Goal: Complete application form

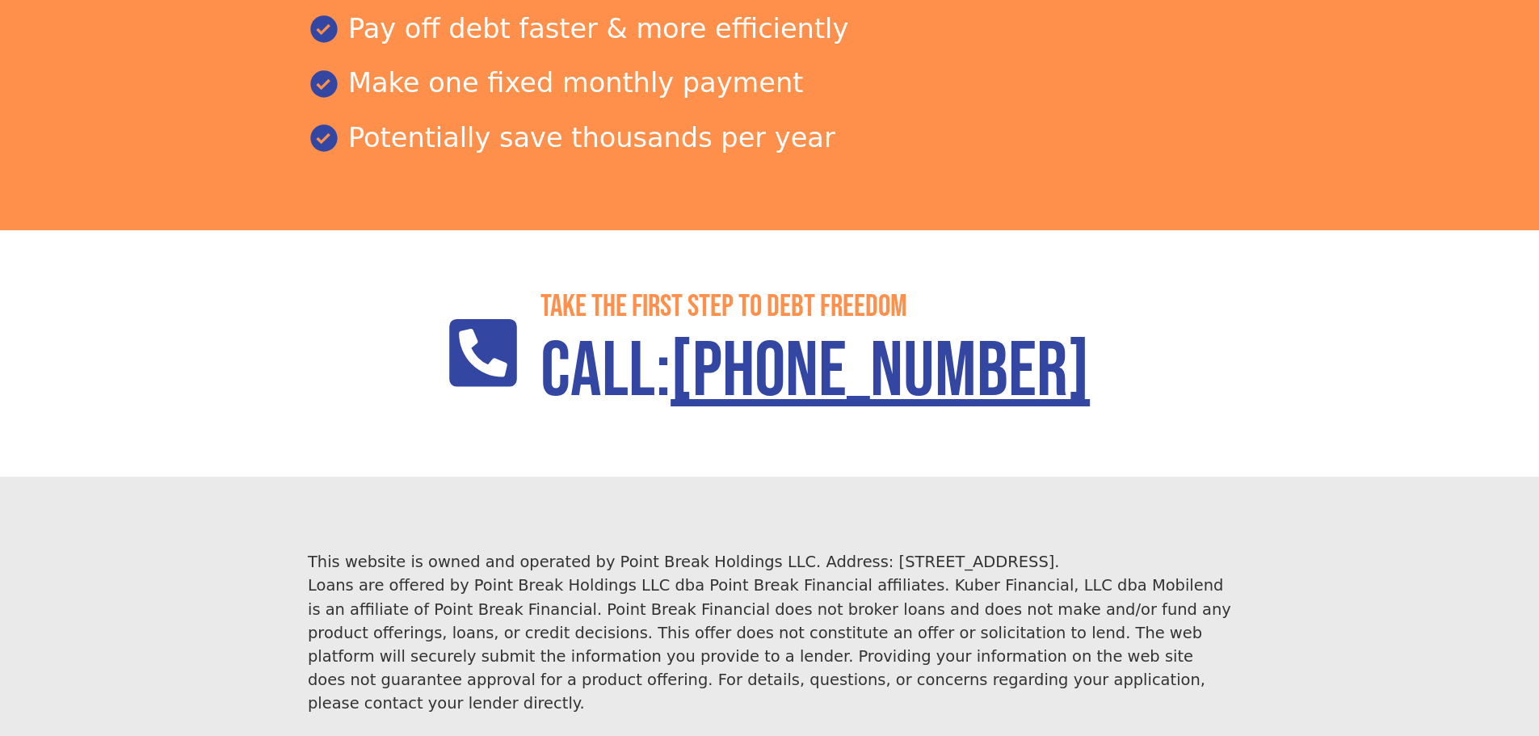
scroll to position [2339, 0]
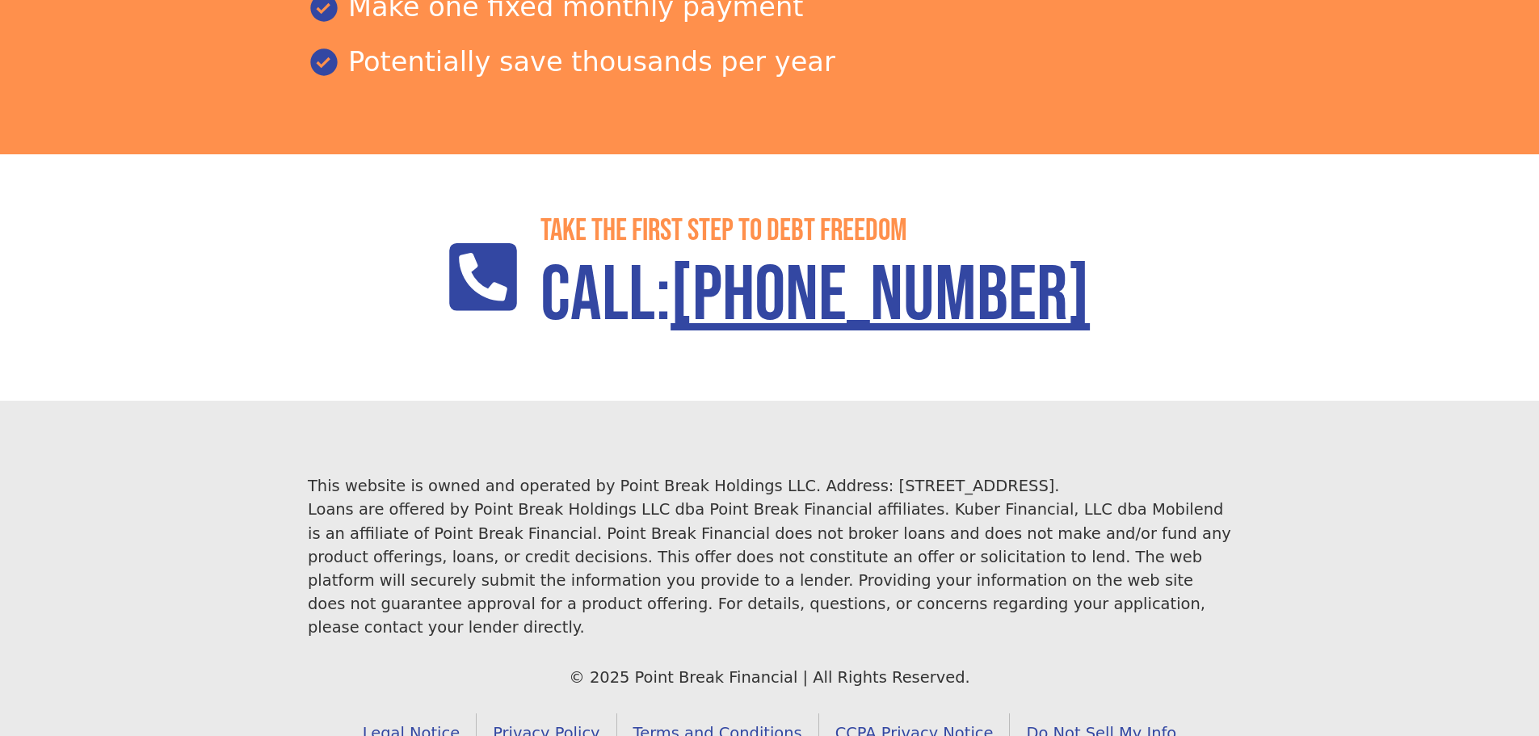
click at [709, 713] on link "Terms and Conditions" at bounding box center [718, 733] width 202 height 40
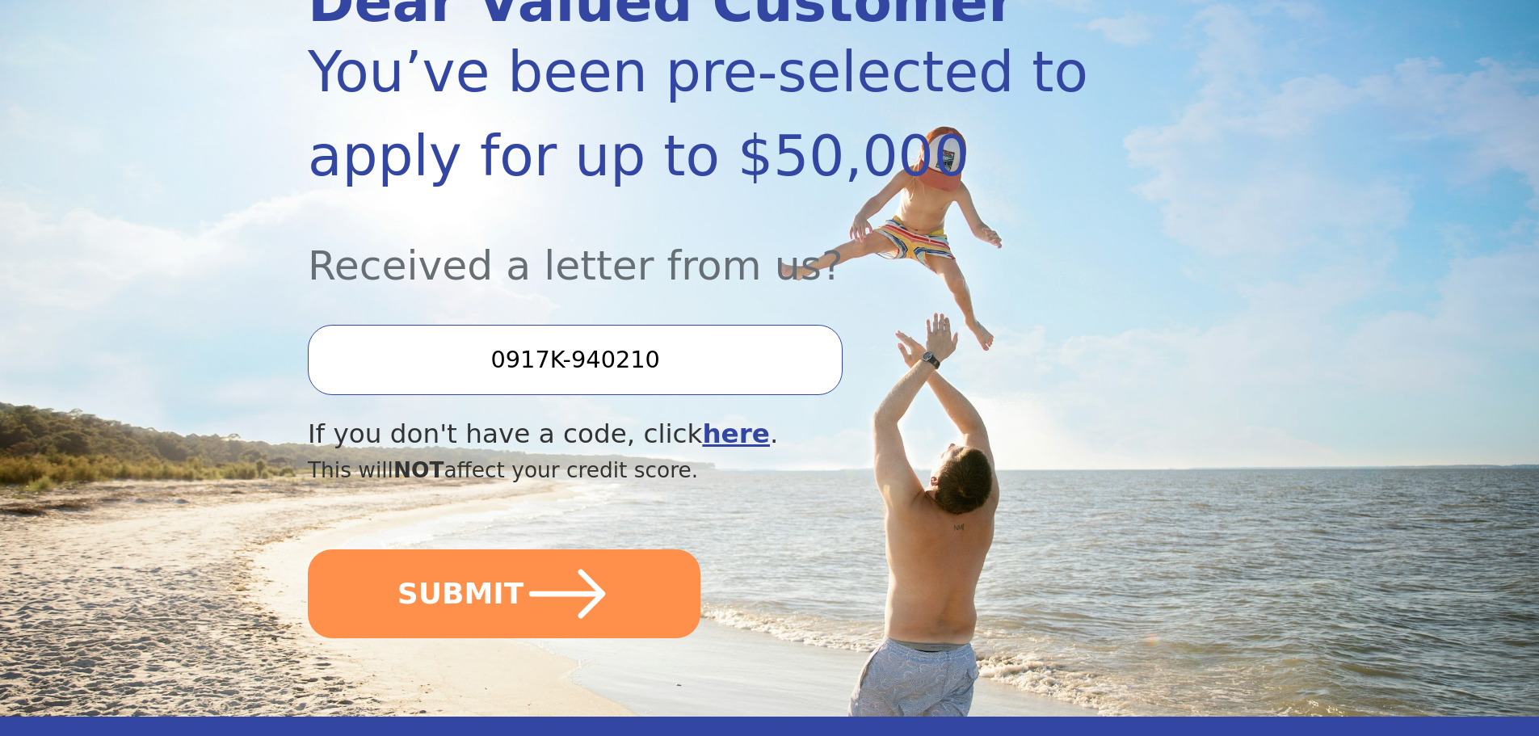
scroll to position [158, 0]
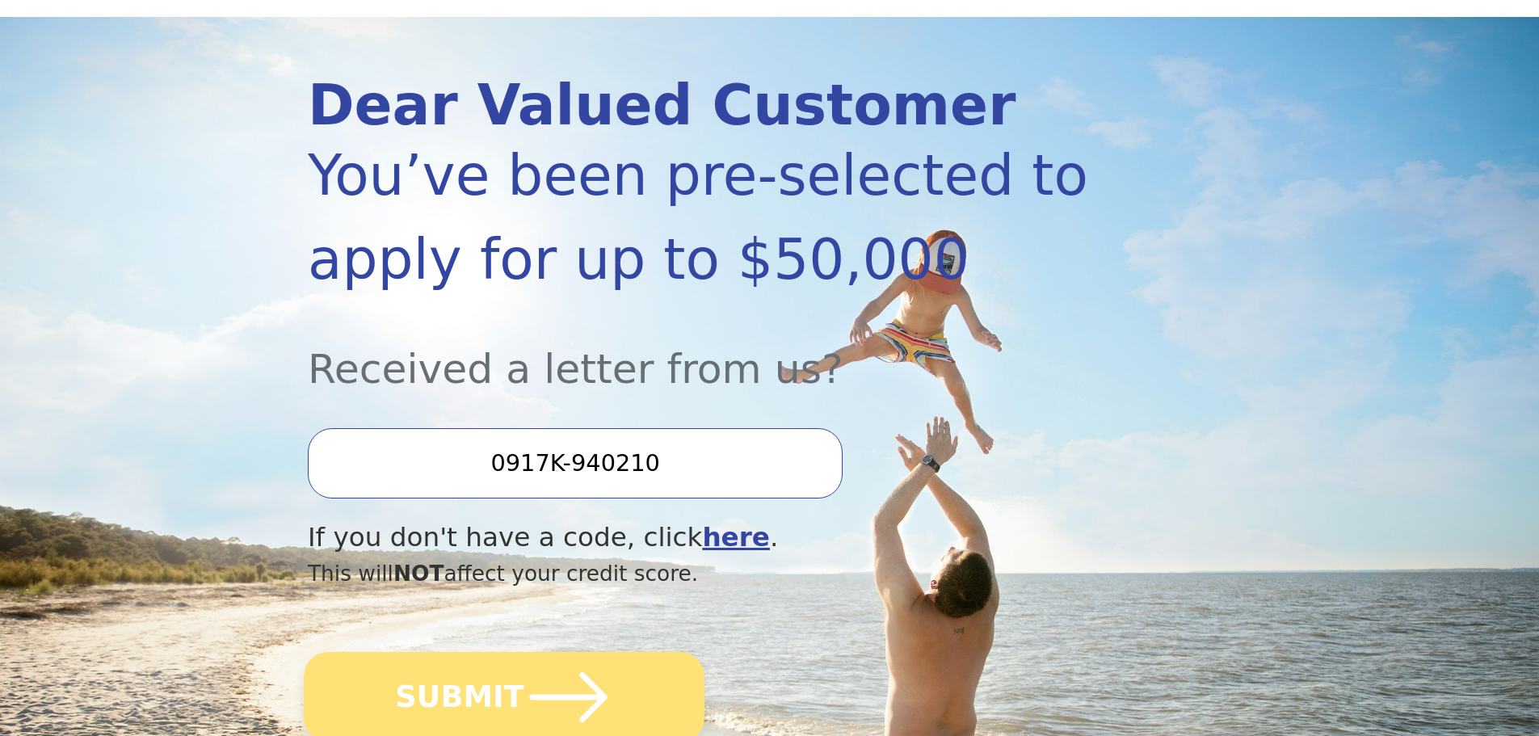
click at [480, 683] on button "SUBMIT" at bounding box center [504, 697] width 401 height 90
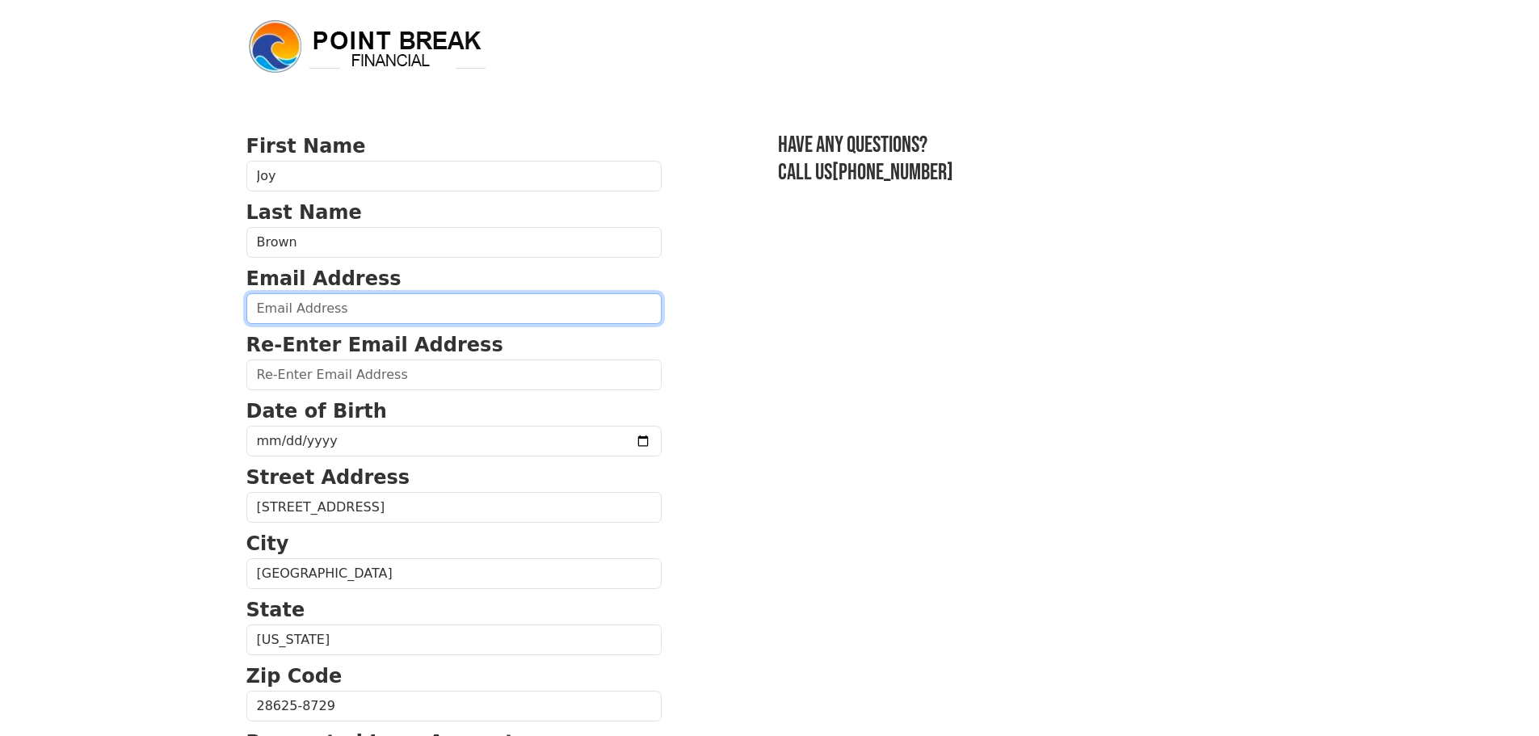
click at [358, 309] on input "email" at bounding box center [453, 308] width 415 height 31
type input "joylbrown@msn.com"
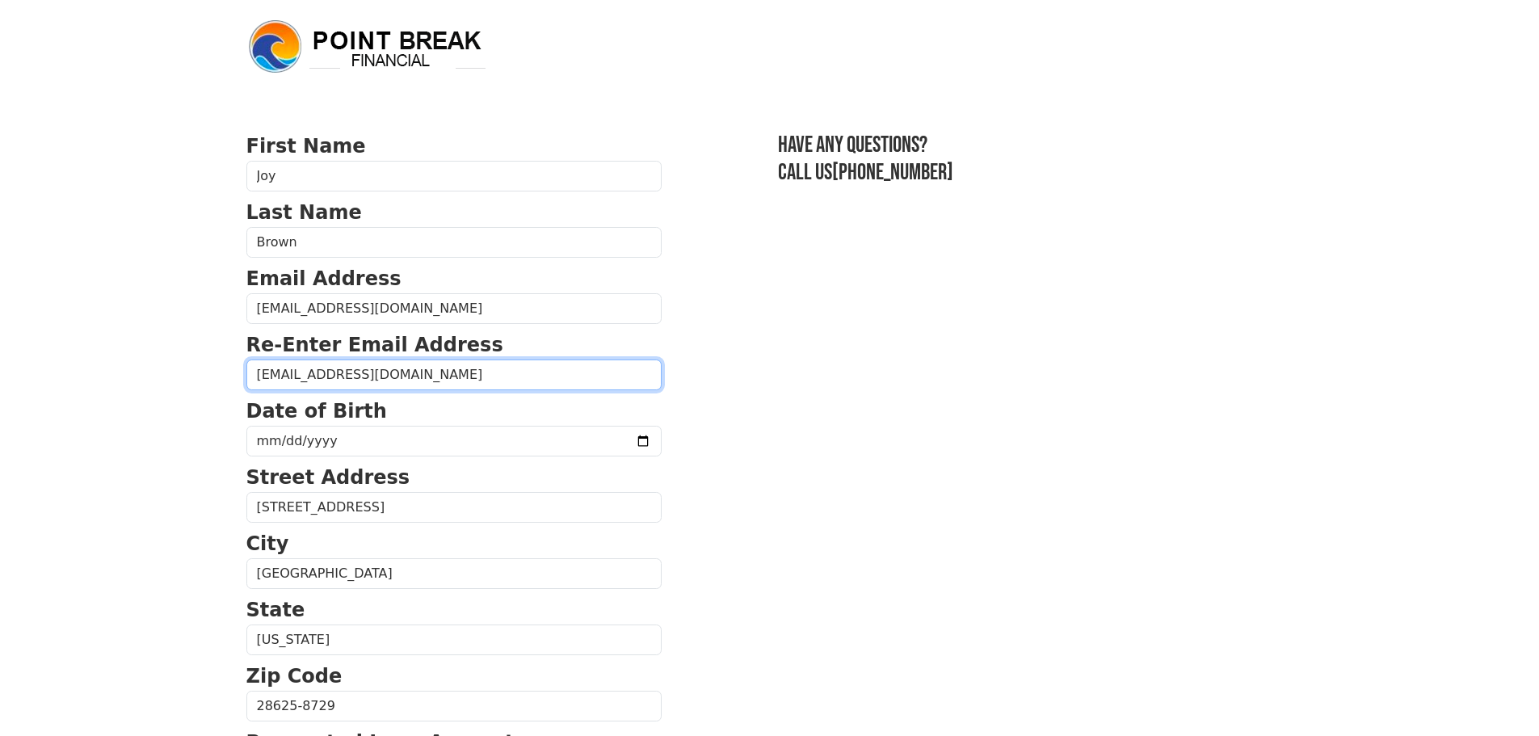
type input "joylbrown@msn.com"
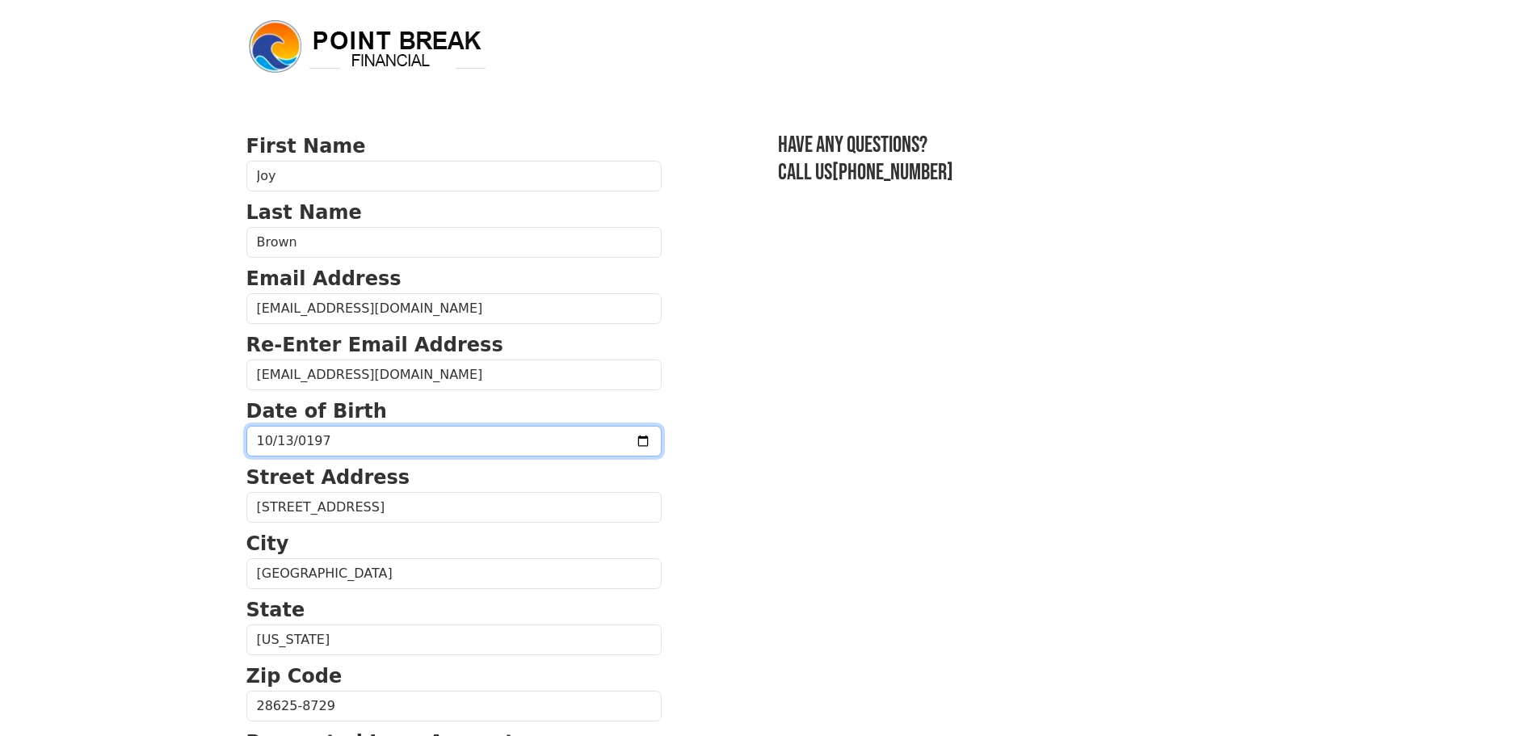
type input "1973-10-13"
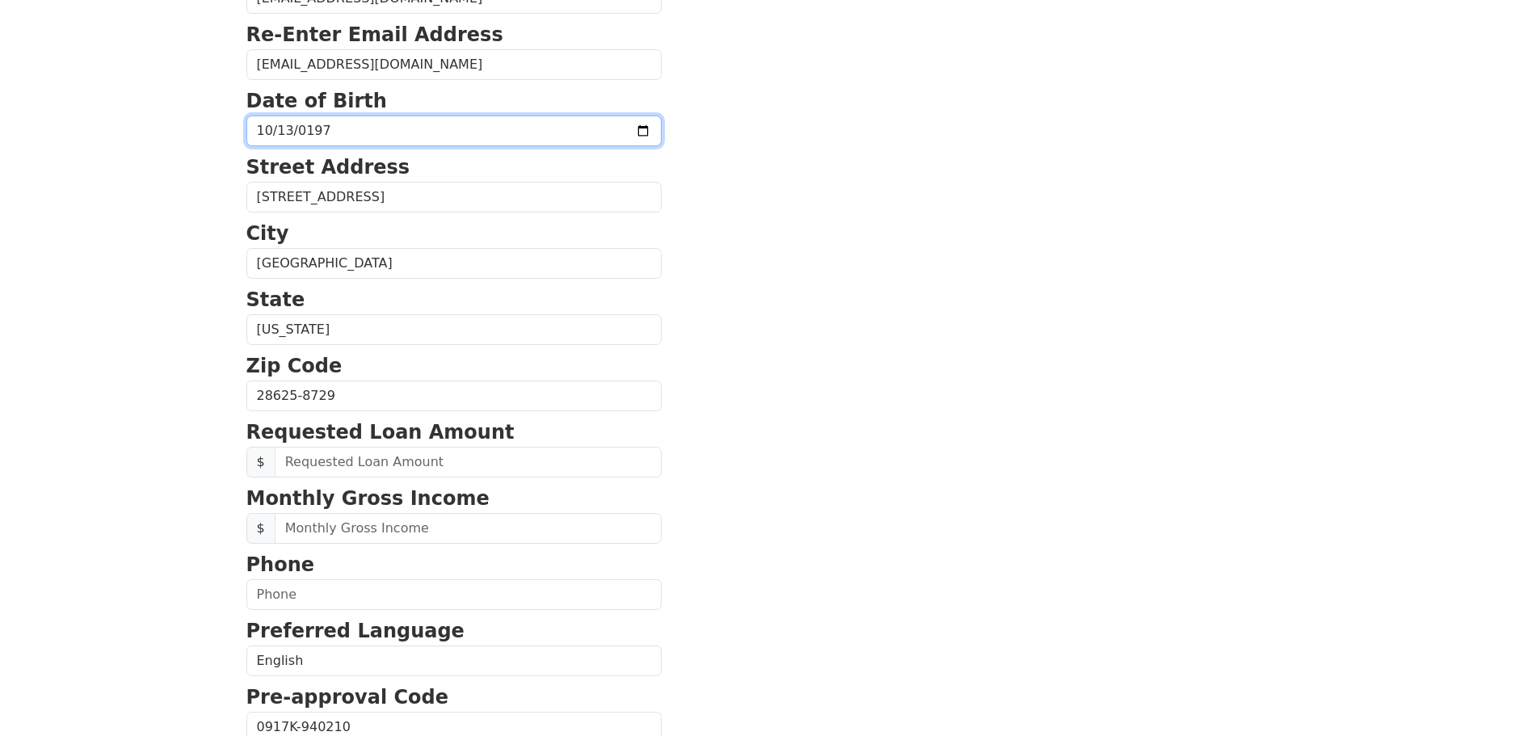
scroll to position [323, 0]
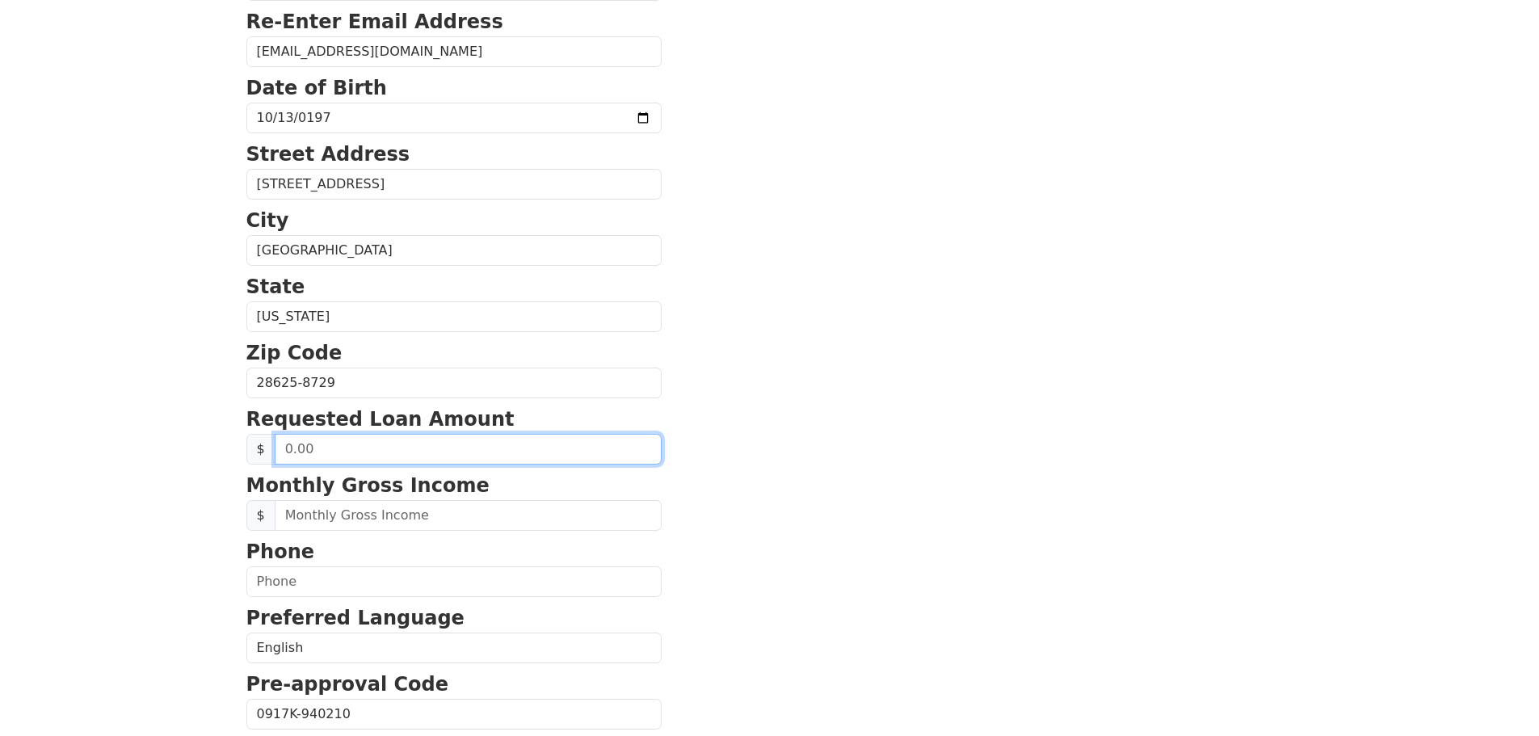
click at [396, 452] on input "text" at bounding box center [468, 449] width 387 height 31
drag, startPoint x: 342, startPoint y: 455, endPoint x: 275, endPoint y: 454, distance: 66.2
click at [275, 454] on input "text" at bounding box center [468, 449] width 387 height 31
type input "18,000.00"
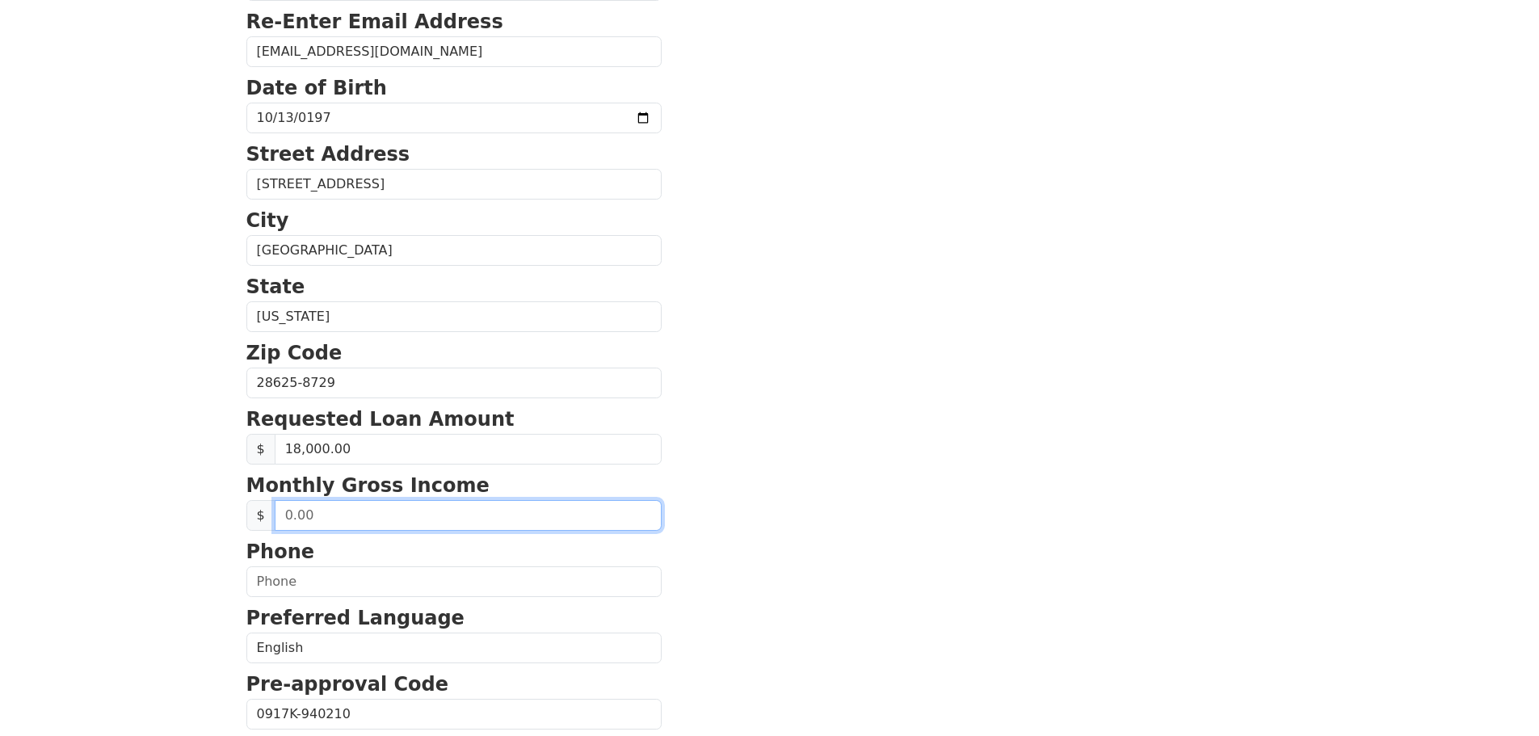
click at [339, 519] on input "text" at bounding box center [468, 515] width 387 height 31
drag, startPoint x: 339, startPoint y: 519, endPoint x: 270, endPoint y: 515, distance: 69.6
click at [270, 515] on div "$" at bounding box center [453, 515] width 415 height 31
type input "8,750.00"
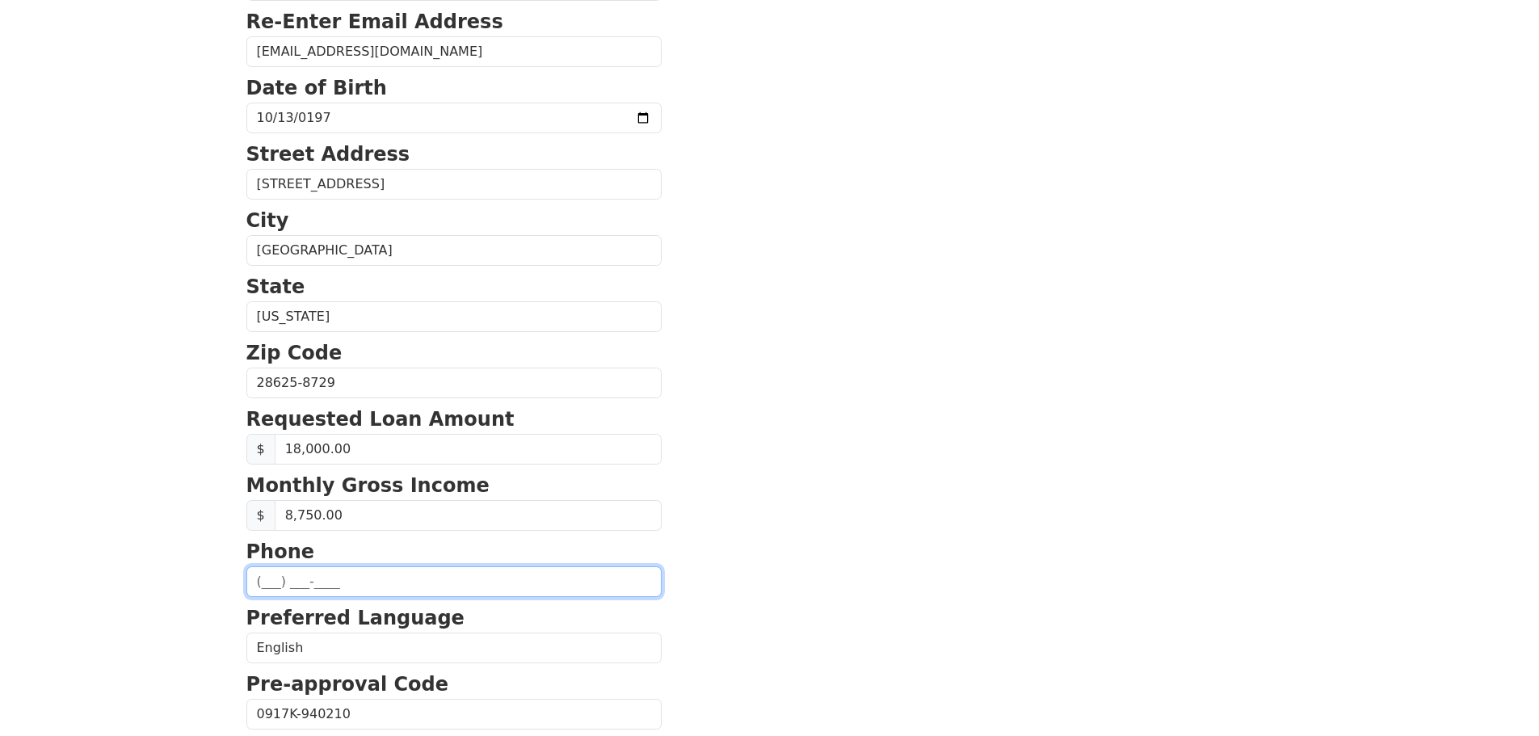
click at [283, 585] on input "text" at bounding box center [453, 581] width 415 height 31
type input "(814) 558-4934"
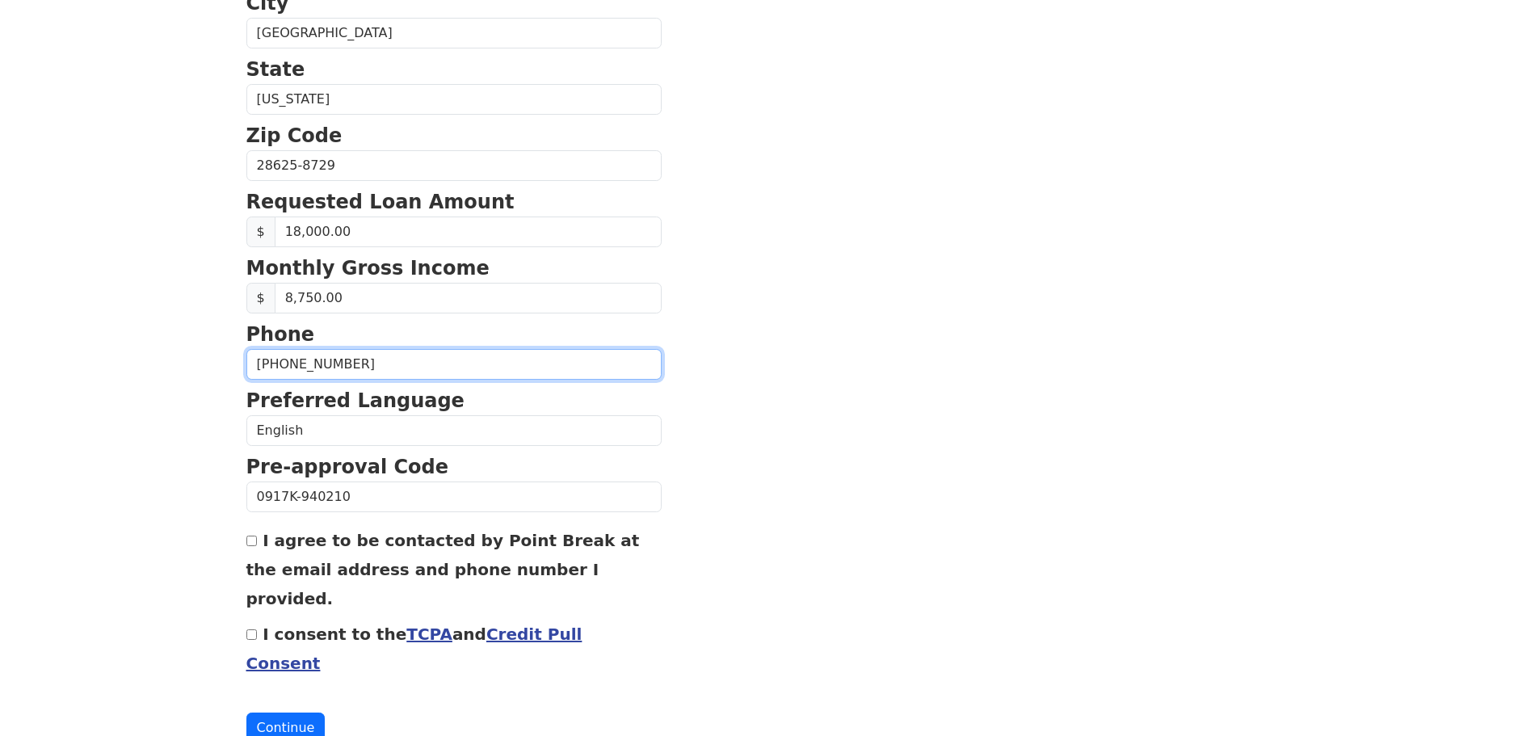
scroll to position [550, 0]
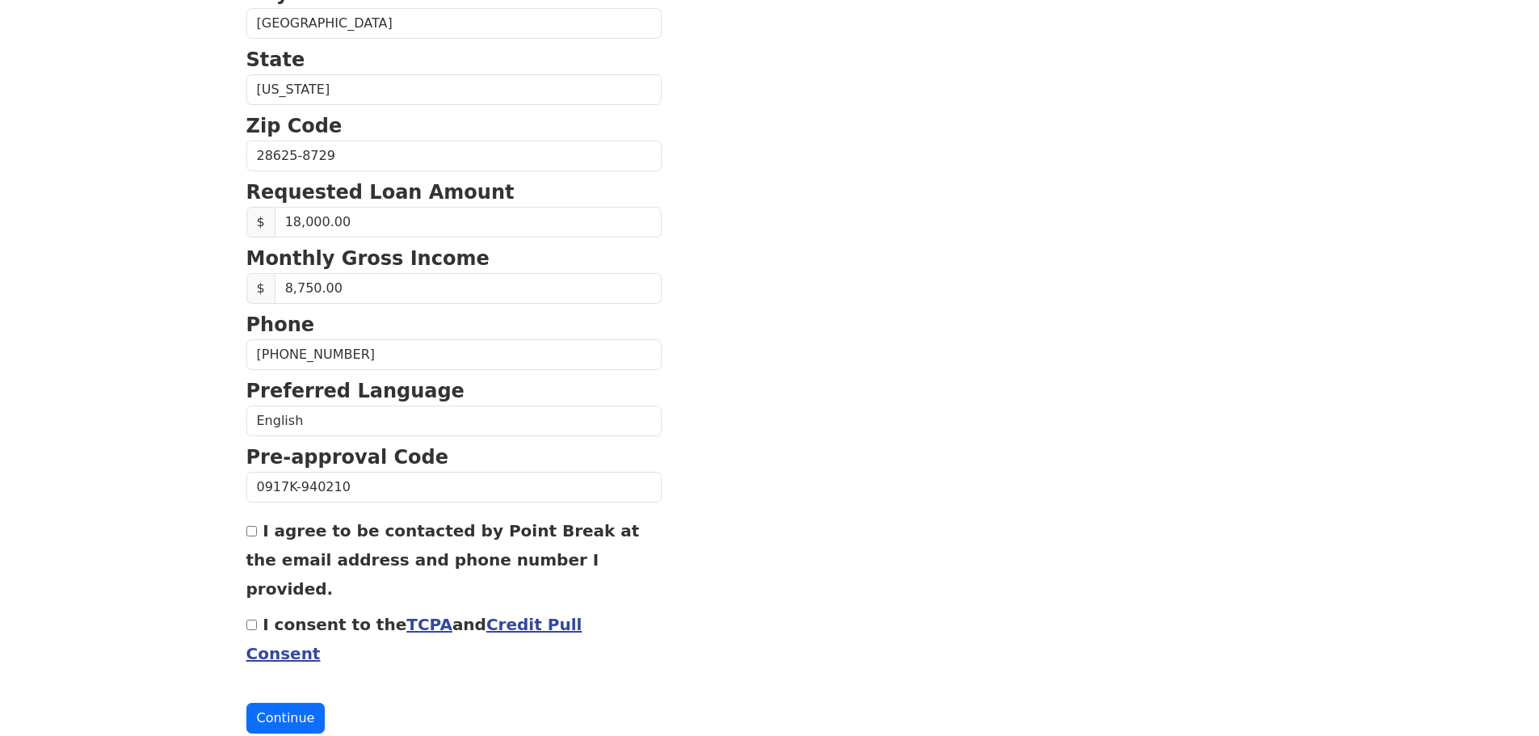
click at [250, 532] on input "I agree to be contacted by Point Break at the email address and phone number I …" at bounding box center [251, 531] width 11 height 11
checkbox input "true"
click at [254, 620] on input "I consent to the TCPA and Credit Pull Consent" at bounding box center [251, 625] width 11 height 11
checkbox input "true"
click at [282, 703] on button "Continue" at bounding box center [285, 718] width 79 height 31
